Goal: Task Accomplishment & Management: Manage account settings

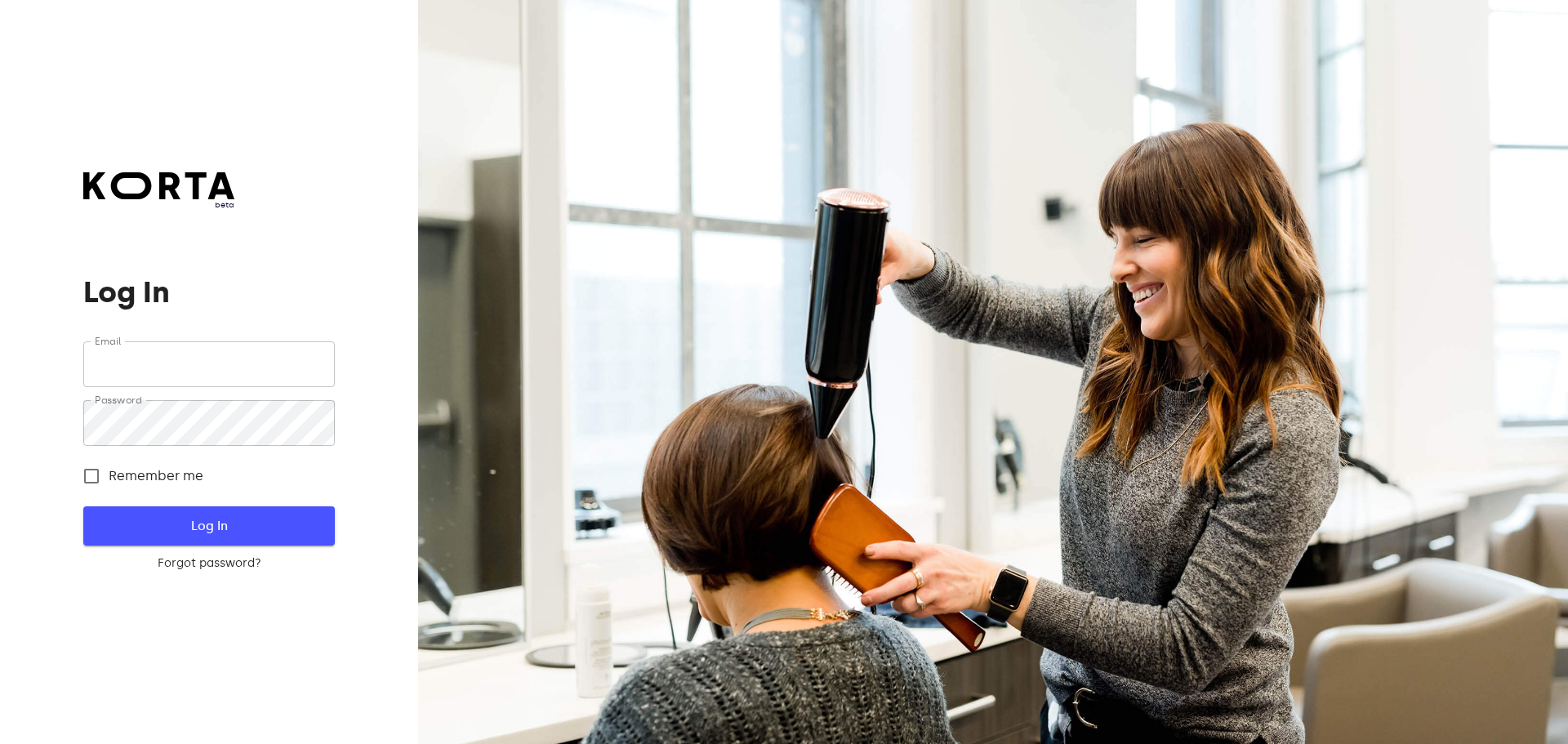
type input "[EMAIL_ADDRESS][DOMAIN_NAME]"
click at [245, 521] on span "Log In" at bounding box center [208, 525] width 198 height 22
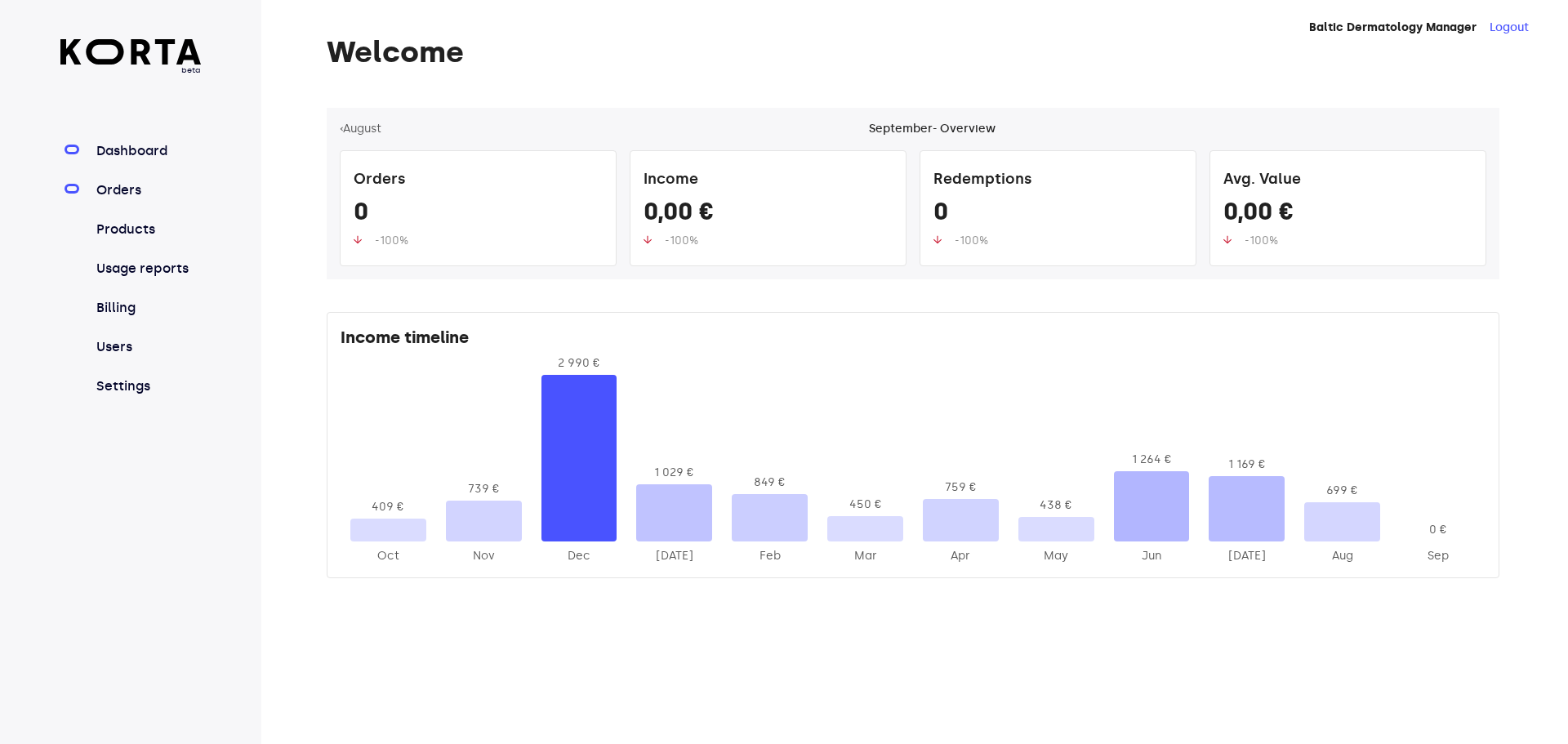
click at [114, 192] on link "Orders" at bounding box center [147, 190] width 108 height 20
